Goal: Transaction & Acquisition: Purchase product/service

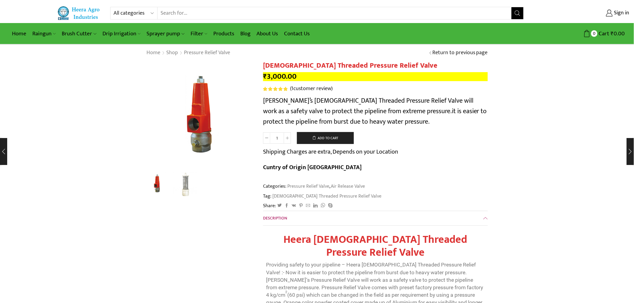
click at [271, 76] on bdi "₹ 3,000.00" at bounding box center [280, 76] width 34 height 12
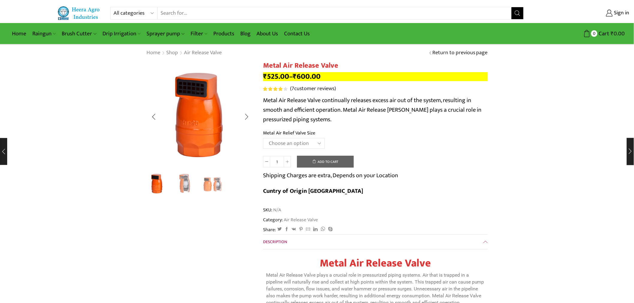
click at [185, 189] on img "2 / 3" at bounding box center [185, 183] width 25 height 25
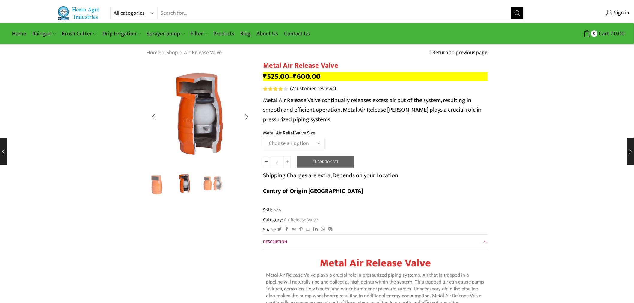
click at [210, 184] on img "3 / 3" at bounding box center [212, 183] width 25 height 25
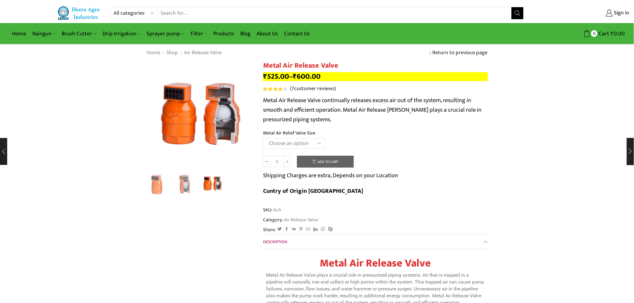
click at [292, 145] on select "Choose an option HT-88P 1" HT-89 1.5"" at bounding box center [294, 143] width 62 height 11
select select "ht-89-1-5"
click at [263, 138] on select "Choose an option HT-88P 1" HT-89 1.5"" at bounding box center [294, 143] width 62 height 11
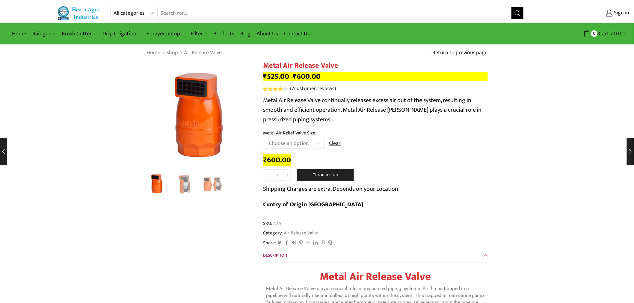
click at [286, 176] on icon at bounding box center [287, 175] width 3 height 3
click at [286, 179] on span at bounding box center [287, 175] width 7 height 11
type input "4"
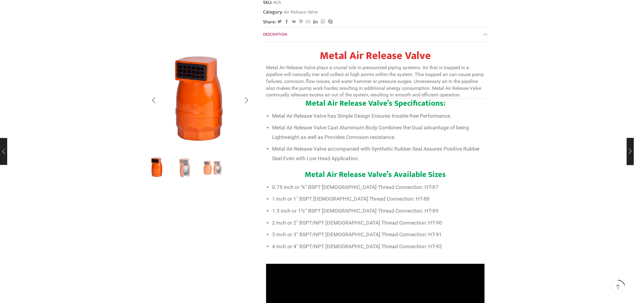
scroll to position [233, 0]
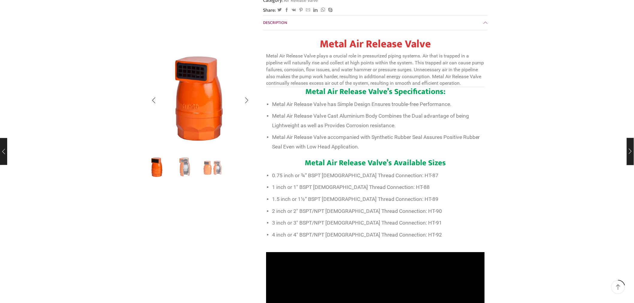
click at [178, 168] on img "2 / 3" at bounding box center [185, 167] width 25 height 25
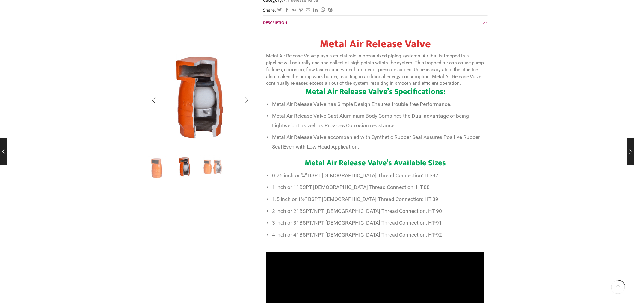
click at [218, 168] on img "3 / 3" at bounding box center [212, 167] width 25 height 25
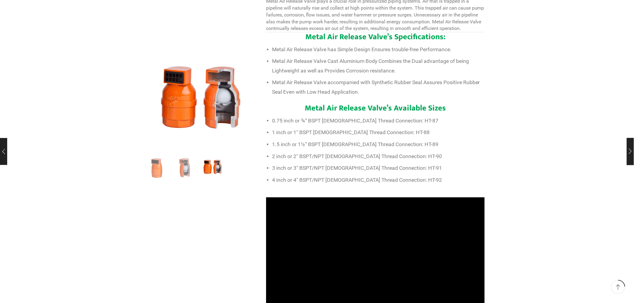
scroll to position [300, 0]
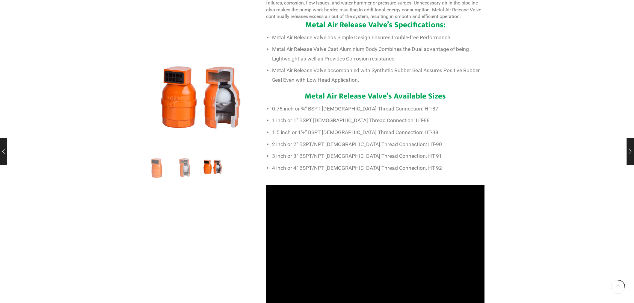
click at [276, 153] on span "3 inch or 3″ BSPT/NPT Female Thread Connection: HT-91" at bounding box center [357, 156] width 170 height 6
click at [277, 141] on span "2 inch or 2″ BSPT/NPT Female Thread Connection: HT-90" at bounding box center [357, 144] width 170 height 6
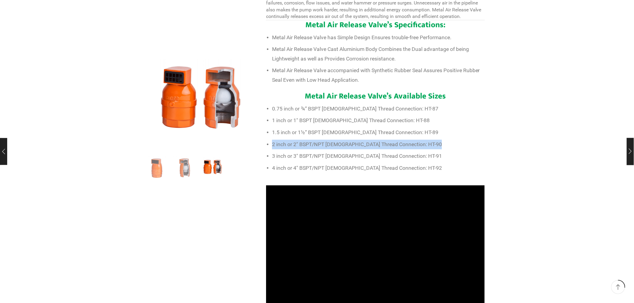
click at [277, 141] on span "2 inch or 2″ BSPT/NPT Female Thread Connection: HT-90" at bounding box center [357, 144] width 170 height 6
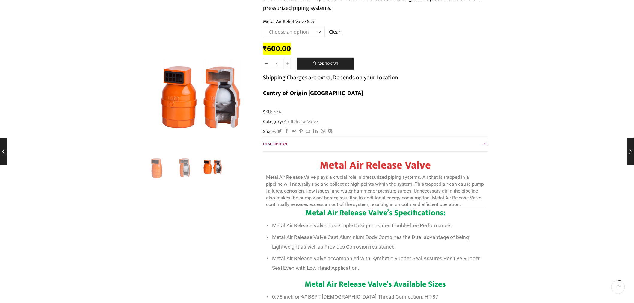
scroll to position [100, 0]
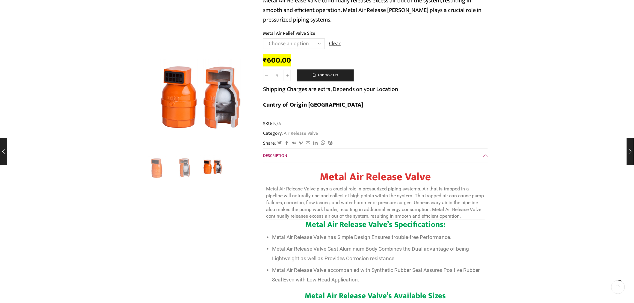
click at [289, 45] on select "Choose an option HT-88P 1" HT-89 1.5"" at bounding box center [294, 43] width 62 height 11
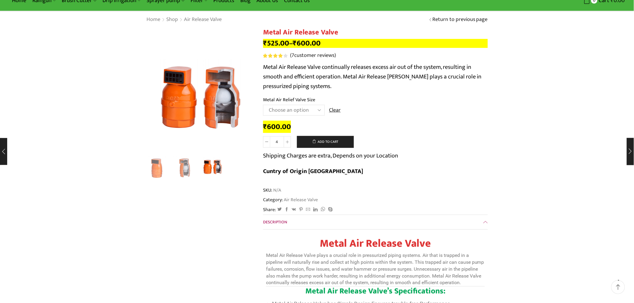
scroll to position [0, 0]
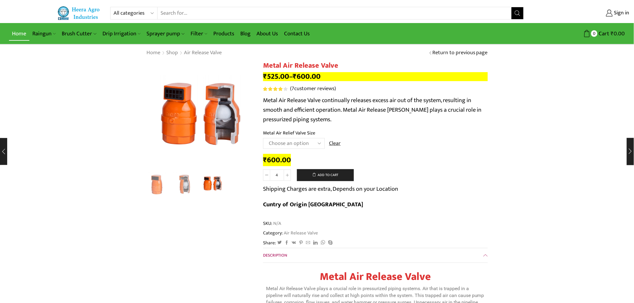
click at [22, 34] on link "Home" at bounding box center [19, 34] width 20 height 14
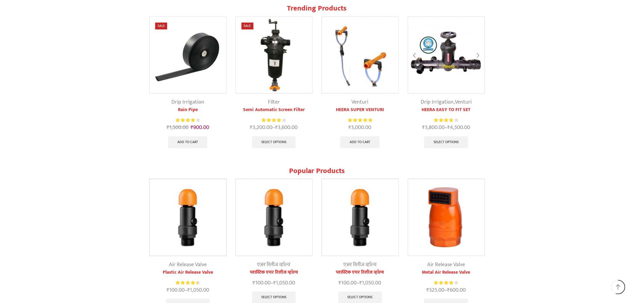
scroll to position [666, 0]
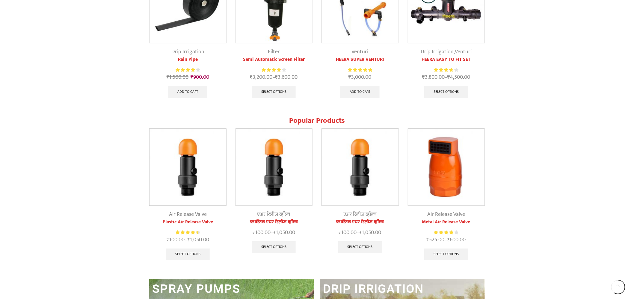
click at [355, 220] on link "प्लास्टिक एयर रिलीज व्हाॅल्व" at bounding box center [359, 222] width 77 height 7
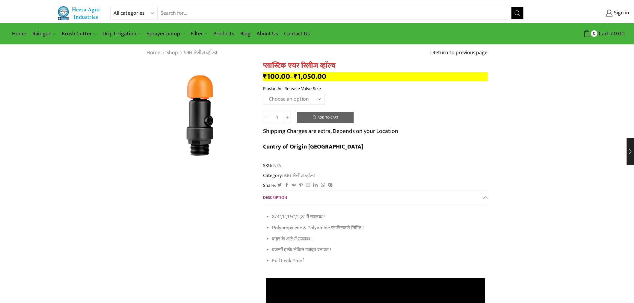
click at [295, 100] on select "Choose an option HT88P 1"" at bounding box center [294, 99] width 62 height 11
select select "ht88p-1-hi"
click at [263, 94] on select "Choose an option HT88P 1"" at bounding box center [294, 99] width 62 height 11
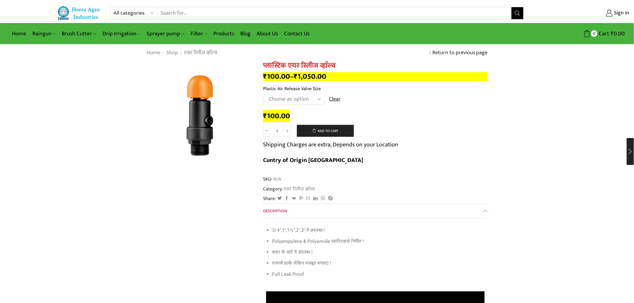
click at [293, 144] on p "Shipping Charges are extra, Depends on your Location" at bounding box center [330, 145] width 135 height 10
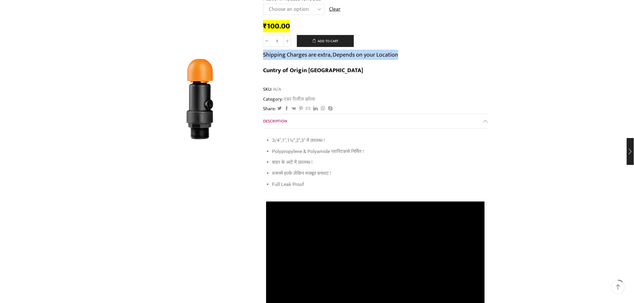
scroll to position [100, 0]
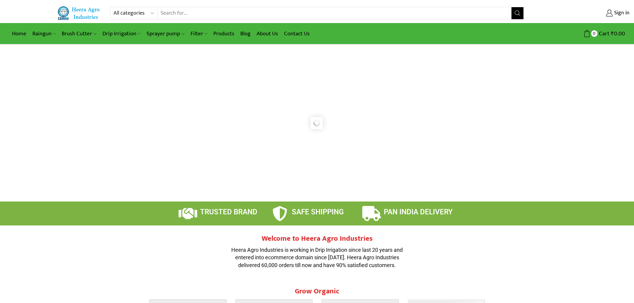
scroll to position [666, 0]
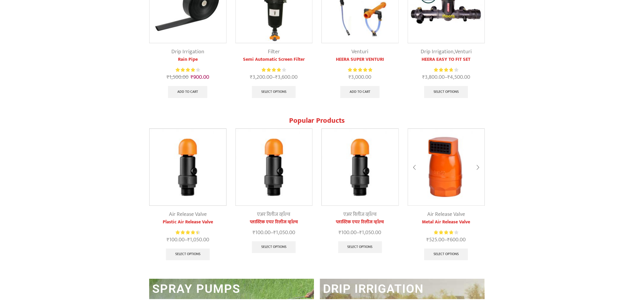
click at [447, 168] on img at bounding box center [446, 167] width 77 height 77
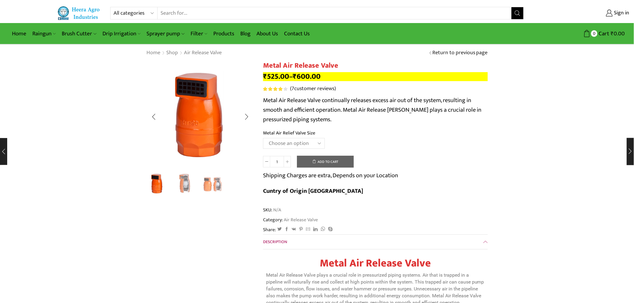
click at [189, 187] on img "2 / 3" at bounding box center [185, 183] width 25 height 25
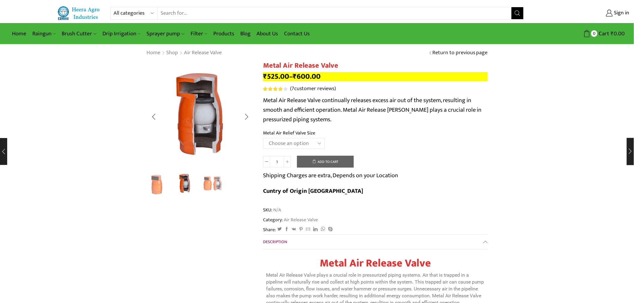
click at [209, 185] on img "3 / 3" at bounding box center [212, 183] width 25 height 25
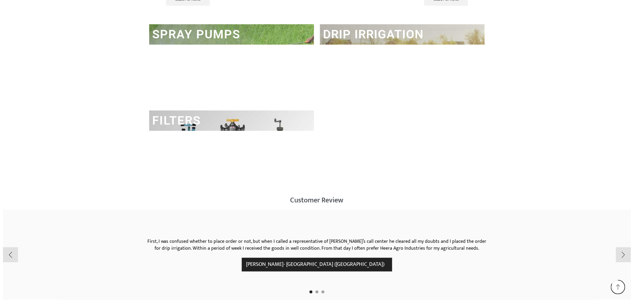
scroll to position [932, 0]
